Goal: Task Accomplishment & Management: Use online tool/utility

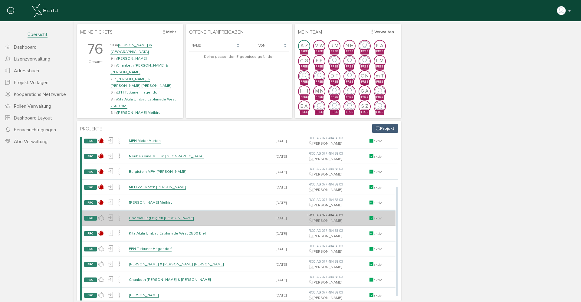
scroll to position [13, 0]
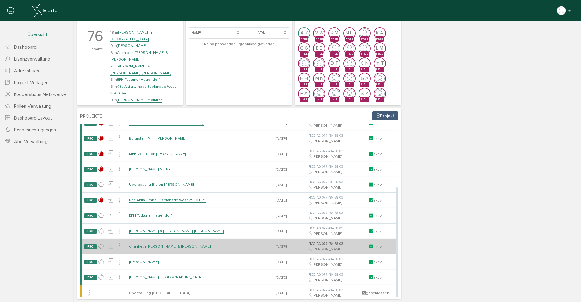
click at [140, 244] on link "Chanketh [PERSON_NAME] & [PERSON_NAME]" at bounding box center [170, 246] width 82 height 5
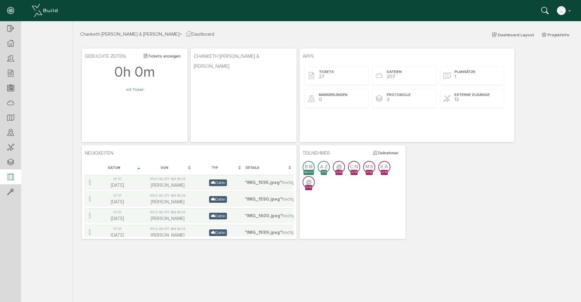
click at [12, 176] on icon at bounding box center [10, 177] width 7 height 8
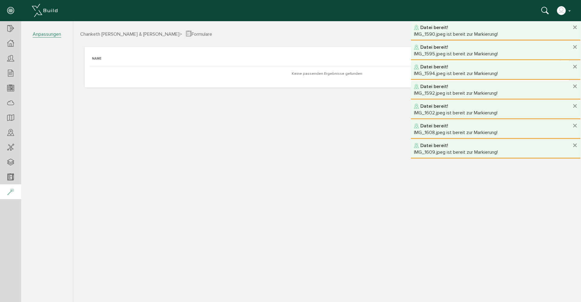
click at [11, 190] on icon at bounding box center [10, 192] width 7 height 8
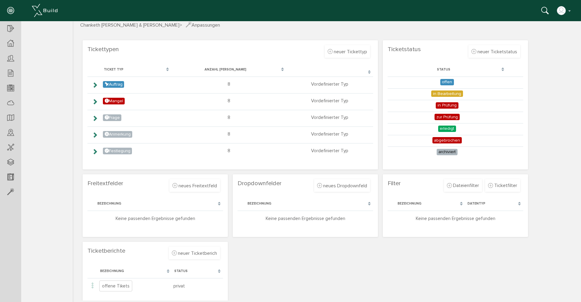
scroll to position [15, 0]
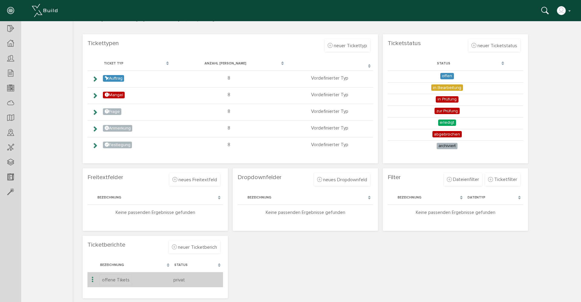
click at [92, 279] on icon at bounding box center [92, 280] width 7 height 8
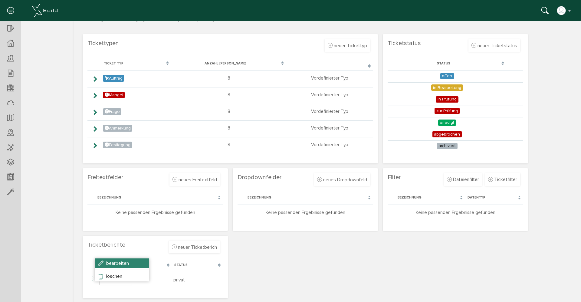
click at [111, 264] on span "bearbeiten" at bounding box center [117, 263] width 23 height 6
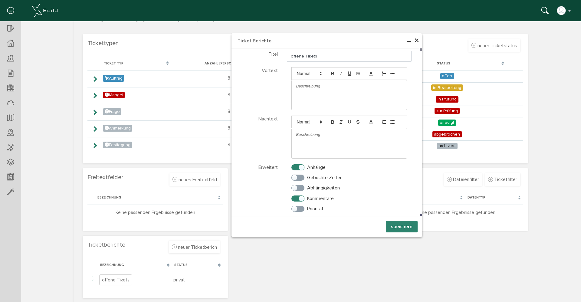
click at [414, 42] on span "×" at bounding box center [416, 41] width 5 height 12
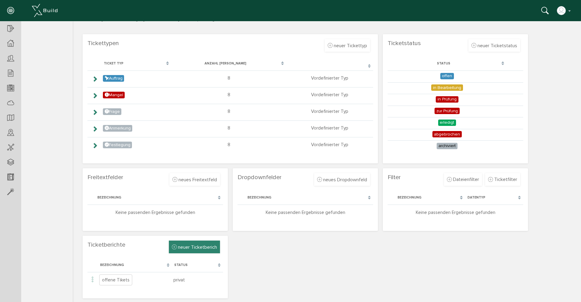
click at [172, 245] on icon at bounding box center [174, 247] width 5 height 6
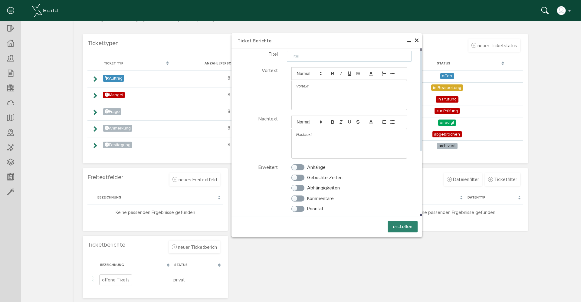
click at [307, 58] on input "text" at bounding box center [349, 56] width 125 height 11
type input "Test"
click at [299, 168] on label "Anhänge" at bounding box center [309, 167] width 34 height 5
click at [295, 168] on input "Anhänge" at bounding box center [294, 166] width 4 height 4
checkbox input "true"
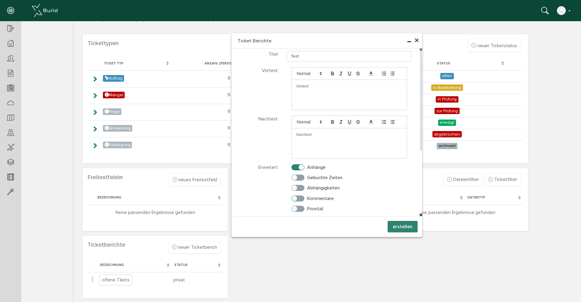
click at [299, 199] on label "Kommentare" at bounding box center [313, 198] width 42 height 5
click at [295, 199] on input "Kommentare" at bounding box center [294, 197] width 4 height 4
checkbox input "true"
click at [299, 209] on label "Priorität" at bounding box center [308, 208] width 32 height 5
click at [295, 209] on input "Priorität" at bounding box center [294, 208] width 4 height 4
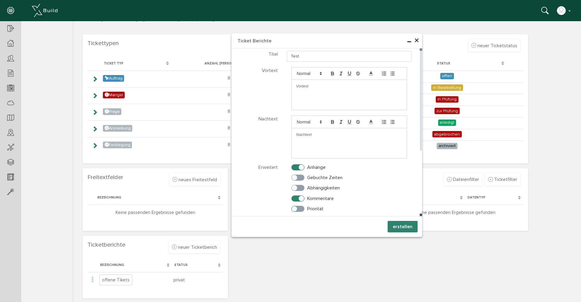
checkbox input "true"
click at [296, 87] on p at bounding box center [349, 86] width 106 height 5
drag, startPoint x: 307, startPoint y: 87, endPoint x: 299, endPoint y: 137, distance: 51.0
click at [299, 137] on p at bounding box center [349, 134] width 106 height 5
click at [399, 226] on button "erstellen" at bounding box center [403, 227] width 30 height 12
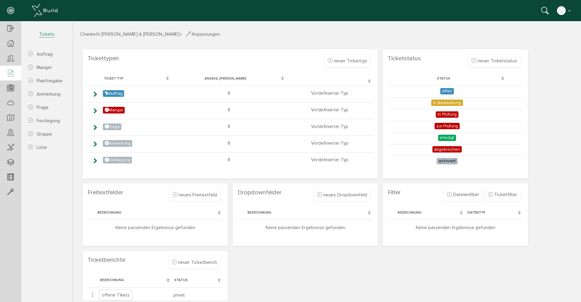
click at [45, 31] on span "Tickets" at bounding box center [47, 34] width 16 height 6
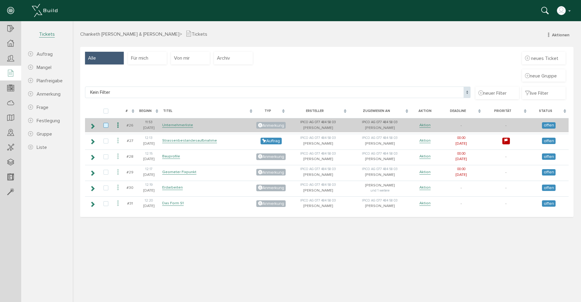
click at [105, 125] on label at bounding box center [107, 125] width 7 height 5
click at [105, 125] on input "checkbox" at bounding box center [106, 125] width 4 height 4
checkbox input "true"
click at [118, 125] on icon at bounding box center [117, 125] width 7 height 8
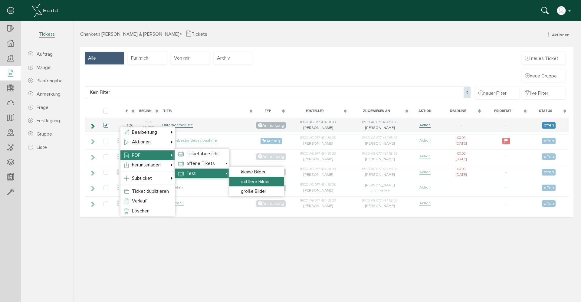
click at [250, 179] on span "mittlere Bilder" at bounding box center [255, 182] width 29 height 6
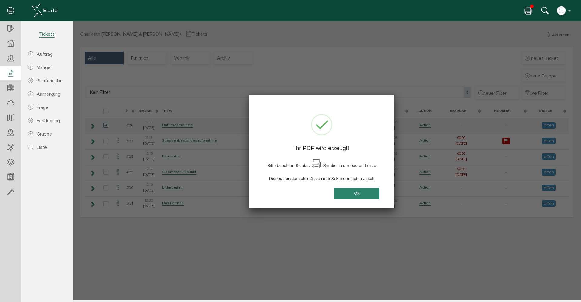
click at [355, 193] on button "OK" at bounding box center [356, 193] width 45 height 11
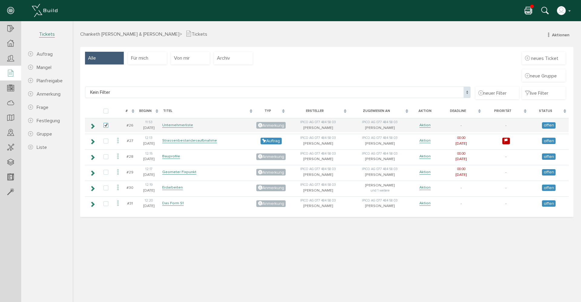
click at [527, 12] on icon at bounding box center [528, 11] width 7 height 9
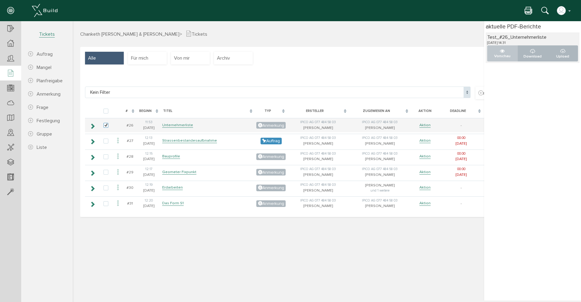
click at [502, 53] on icon "..." at bounding box center [502, 51] width 5 height 5
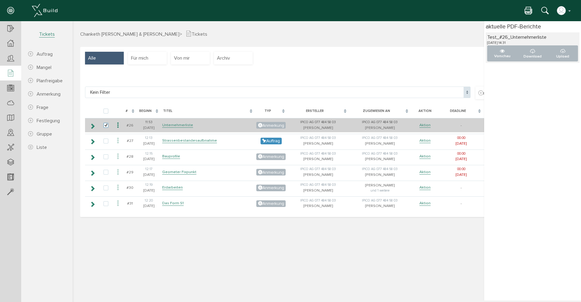
click at [118, 126] on icon at bounding box center [117, 125] width 7 height 8
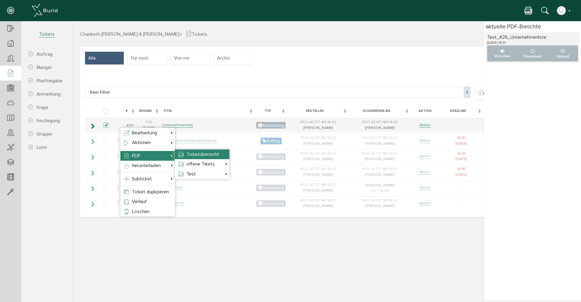
click at [206, 155] on span "Ticketübersicht" at bounding box center [202, 154] width 33 height 6
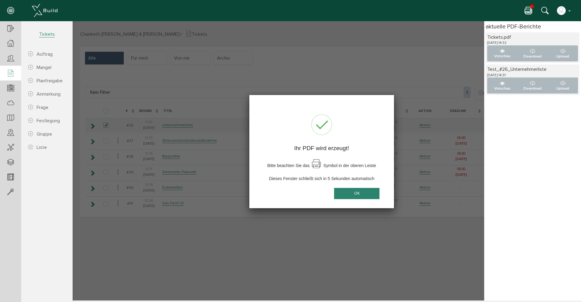
click at [532, 12] on icon at bounding box center [528, 11] width 7 height 9
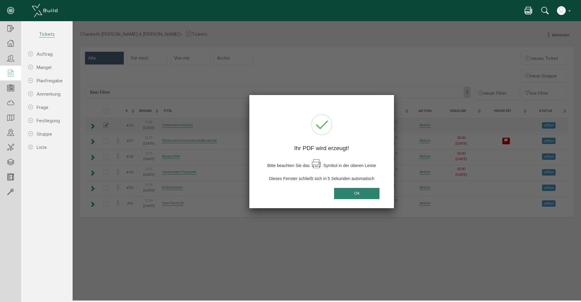
click at [532, 12] on icon at bounding box center [528, 11] width 7 height 9
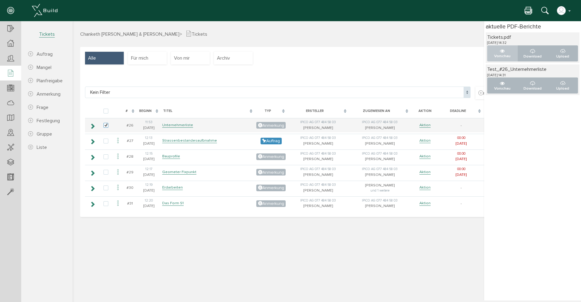
click at [503, 51] on icon "..." at bounding box center [502, 51] width 5 height 5
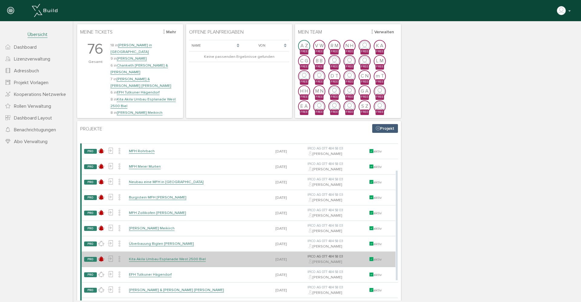
scroll to position [13, 0]
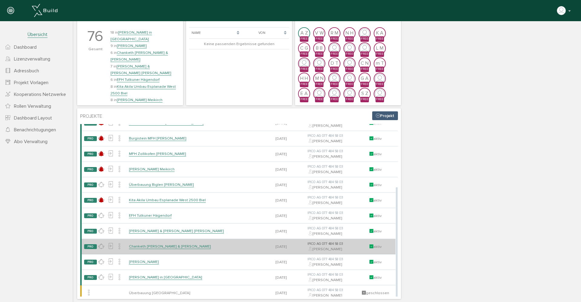
click at [151, 244] on link "Chanketh [PERSON_NAME] & [PERSON_NAME]" at bounding box center [170, 246] width 82 height 5
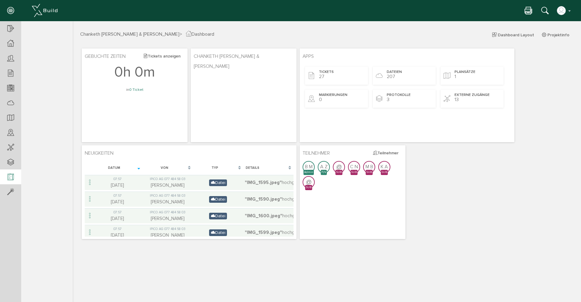
click at [10, 178] on icon at bounding box center [10, 177] width 7 height 8
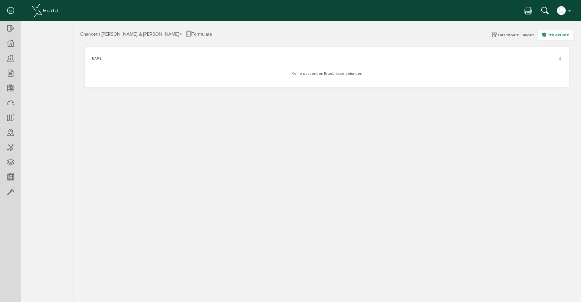
click at [558, 35] on span "Projektinfo" at bounding box center [559, 34] width 22 height 5
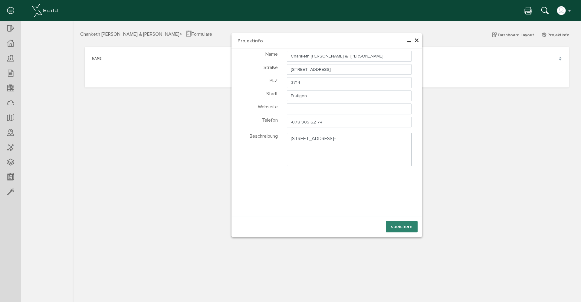
click at [405, 226] on button "speichern" at bounding box center [402, 227] width 32 height 12
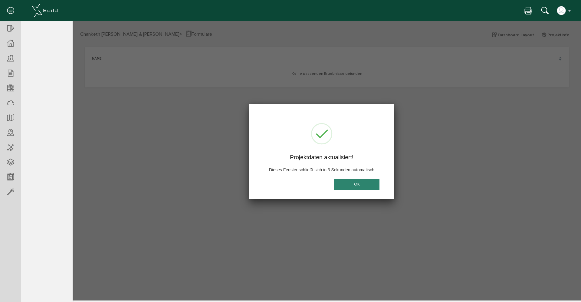
click at [350, 185] on button "OK" at bounding box center [356, 184] width 45 height 11
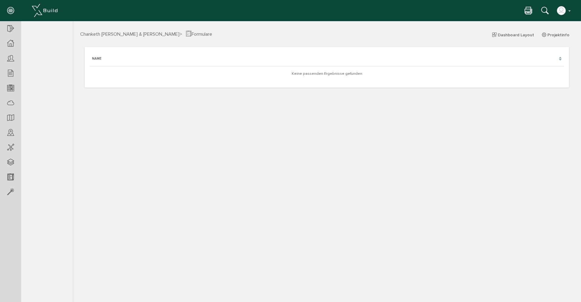
click at [335, 74] on td "Keine passenden Ergebnisse gefunden" at bounding box center [327, 73] width 475 height 15
click at [515, 34] on span "Dashboard Layout" at bounding box center [516, 34] width 36 height 5
click at [11, 192] on icon at bounding box center [10, 192] width 7 height 8
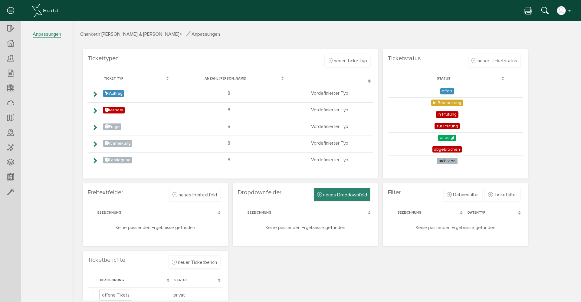
click at [319, 196] on icon at bounding box center [319, 195] width 5 height 6
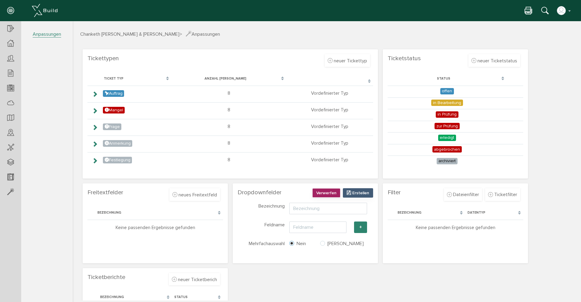
click at [325, 193] on span "Verwerfen" at bounding box center [326, 192] width 20 height 5
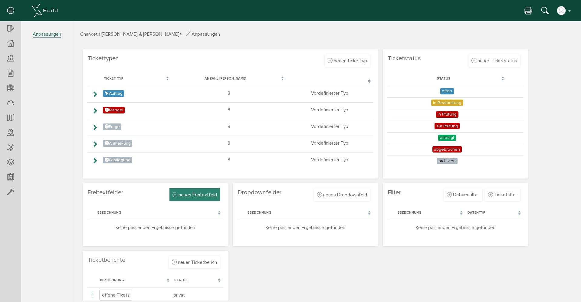
scroll to position [32, 0]
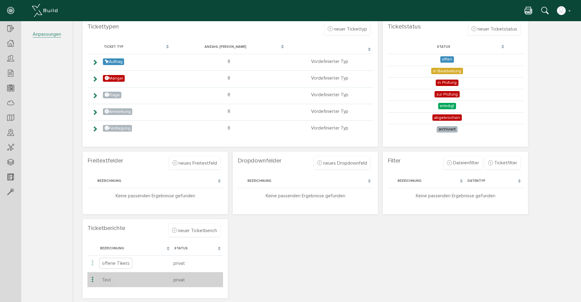
click at [92, 280] on icon at bounding box center [92, 280] width 7 height 8
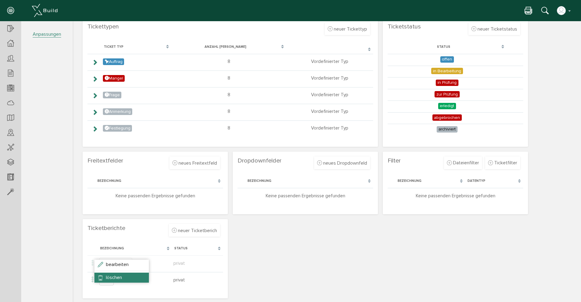
click at [108, 278] on span "löschen" at bounding box center [114, 278] width 16 height 6
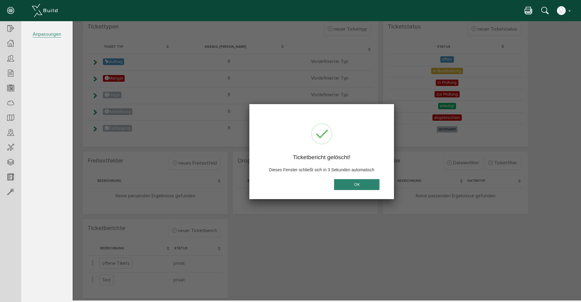
scroll to position [15, 0]
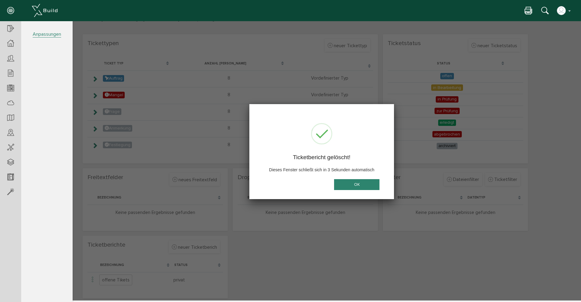
click at [350, 184] on button "OK" at bounding box center [356, 184] width 45 height 11
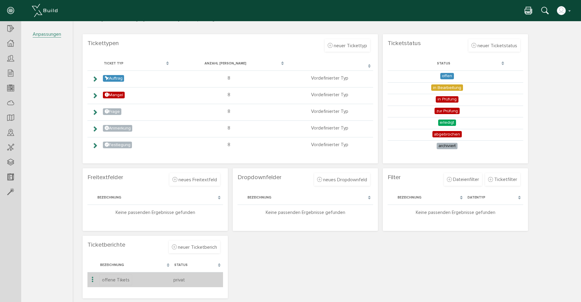
click at [92, 280] on icon at bounding box center [92, 280] width 7 height 8
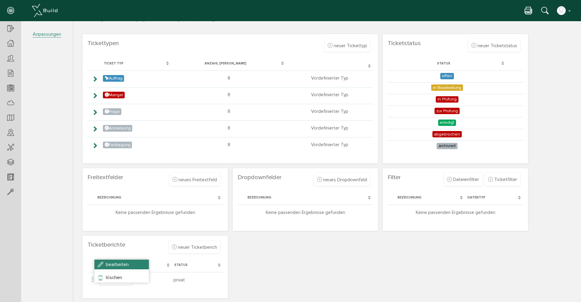
click at [121, 268] on li "bearbeiten" at bounding box center [121, 265] width 54 height 10
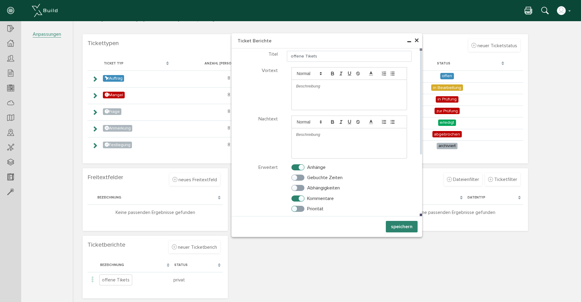
click at [296, 209] on label "Priorität" at bounding box center [308, 208] width 32 height 5
click at [295, 209] on input "Priorität" at bounding box center [294, 208] width 4 height 4
checkbox input "true"
